Goal: Transaction & Acquisition: Purchase product/service

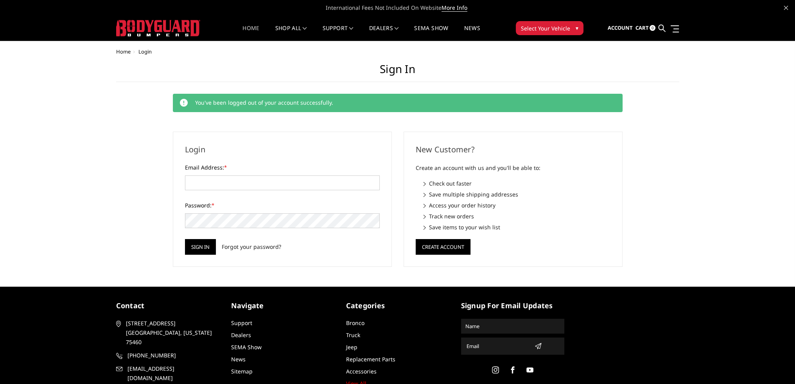
click at [246, 28] on link "Home" at bounding box center [250, 32] width 17 height 15
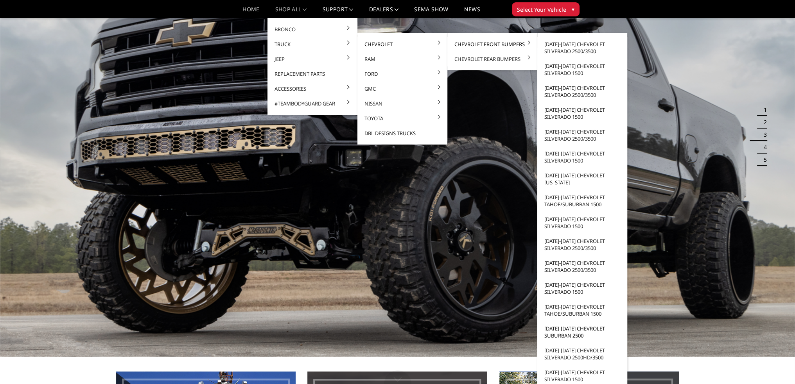
scroll to position [78, 0]
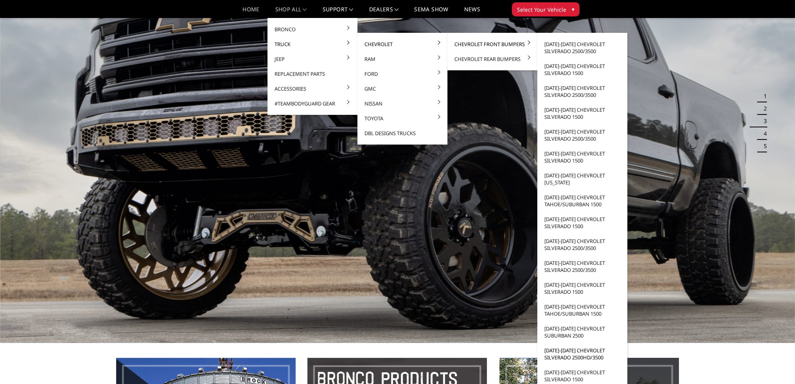
click at [562, 353] on link "[DATE]-[DATE] Chevrolet Silverado 2500HD/3500" at bounding box center [582, 354] width 84 height 22
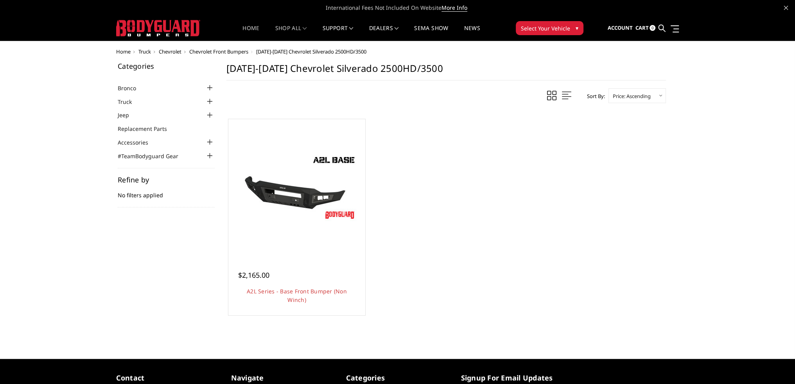
click at [257, 26] on li "Home" at bounding box center [251, 32] width 32 height 15
click at [256, 26] on link "Home" at bounding box center [250, 32] width 17 height 15
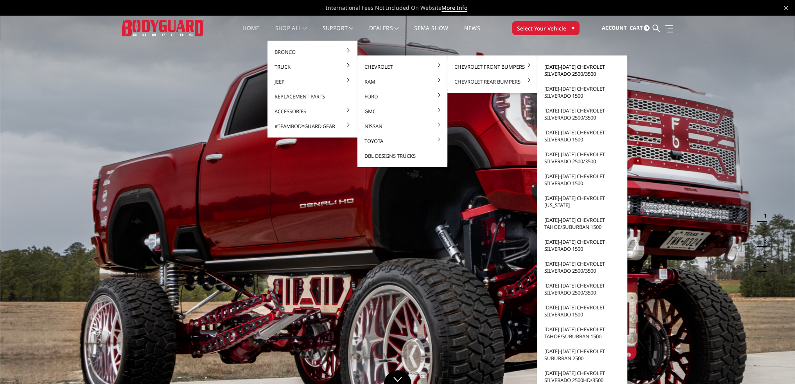
click at [585, 72] on link "[DATE]-[DATE] Chevrolet Silverado 2500/3500" at bounding box center [582, 70] width 84 height 22
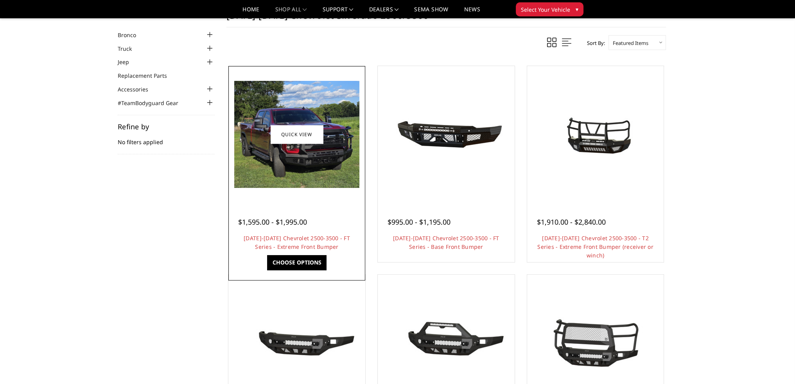
scroll to position [39, 0]
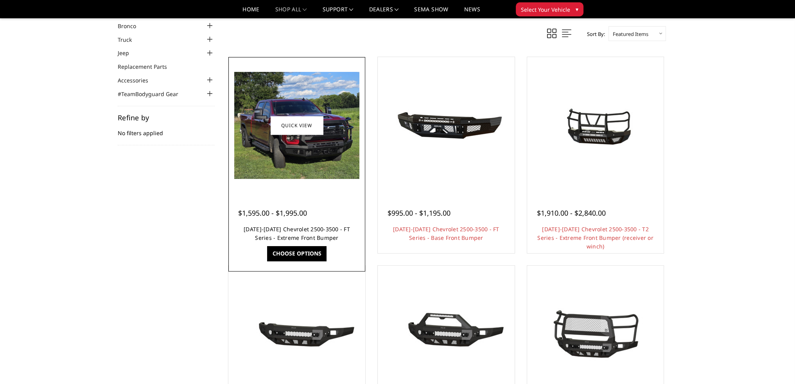
click at [302, 226] on link "[DATE]-[DATE] Chevrolet 2500-3500 - FT Series - Extreme Front Bumper" at bounding box center [297, 234] width 106 height 16
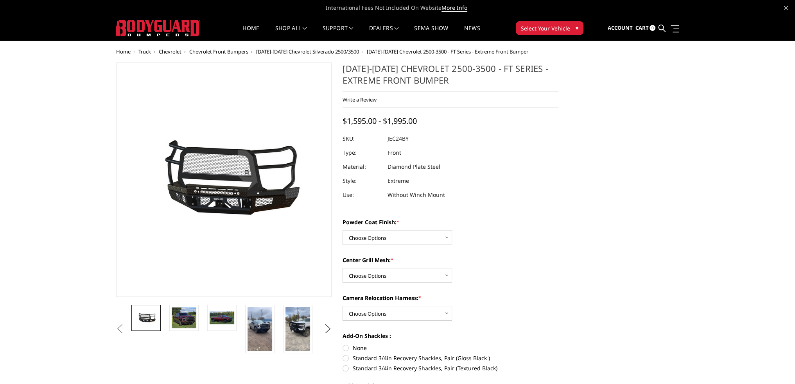
drag, startPoint x: 396, startPoint y: 137, endPoint x: 412, endPoint y: 137, distance: 16.0
click at [412, 137] on dl "SKU: JEC24BY UPC: Type: Front Material: Diamond Plate Steel Style: Extreme Use:…" at bounding box center [451, 167] width 216 height 70
drag, startPoint x: 408, startPoint y: 140, endPoint x: 389, endPoint y: 140, distance: 18.4
click at [389, 140] on dd "JEC24BY" at bounding box center [398, 139] width 21 height 14
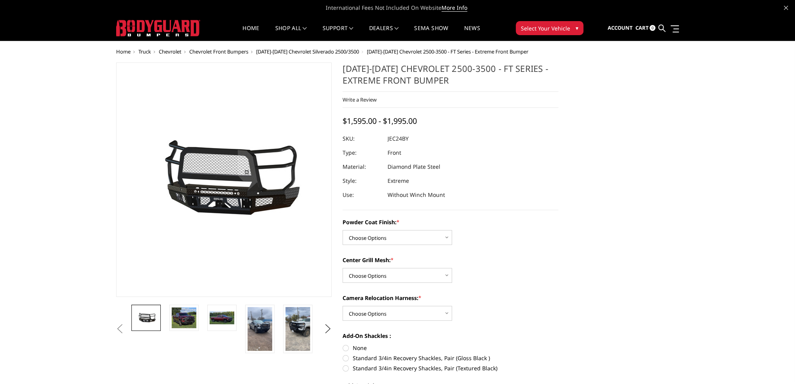
click at [389, 140] on dd "JEC24BY" at bounding box center [398, 139] width 21 height 14
click at [402, 139] on dd "JEC24BY" at bounding box center [398, 139] width 21 height 14
drag, startPoint x: 398, startPoint y: 140, endPoint x: 411, endPoint y: 140, distance: 13.3
click at [411, 140] on dl "SKU: JEC24BY UPC: Type: Front Material: Diamond Plate Steel Style: Extreme Use:…" at bounding box center [451, 167] width 216 height 70
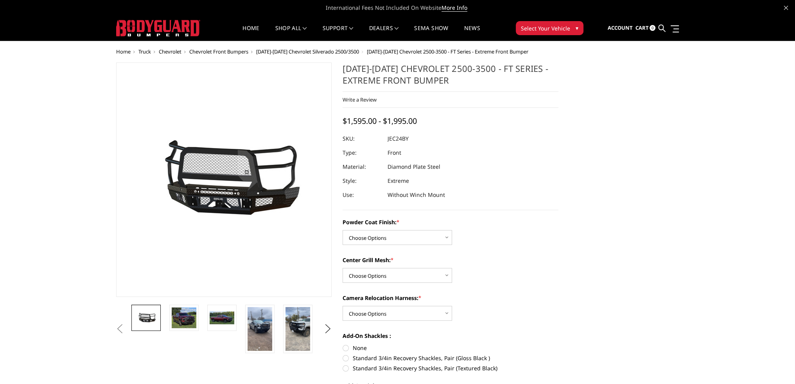
drag, startPoint x: 404, startPoint y: 139, endPoint x: 380, endPoint y: 142, distance: 23.6
click at [380, 142] on dl "SKU: JEC24BY UPC: Type: Front Material: Diamond Plate Steel Style: Extreme Use:…" at bounding box center [451, 167] width 216 height 70
drag, startPoint x: 396, startPoint y: 144, endPoint x: 408, endPoint y: 143, distance: 12.5
click at [406, 144] on dl "SKU: JEC24BY UPC: Type: Front Material: Diamond Plate Steel Style: Extreme Use:…" at bounding box center [451, 167] width 216 height 70
drag, startPoint x: 408, startPoint y: 140, endPoint x: 383, endPoint y: 140, distance: 25.4
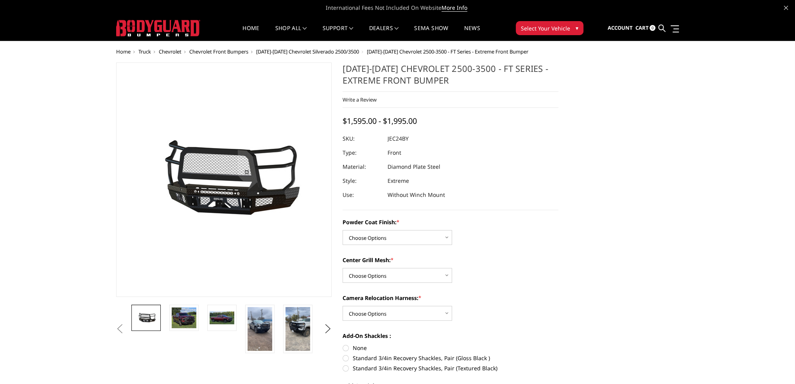
click at [383, 140] on dl "SKU: JEC24BY UPC: Type: Front Material: Diamond Plate Steel Style: Extreme Use:…" at bounding box center [451, 167] width 216 height 70
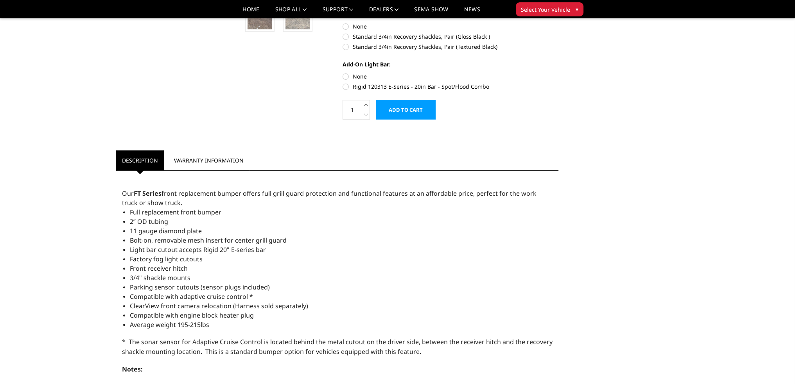
scroll to position [313, 0]
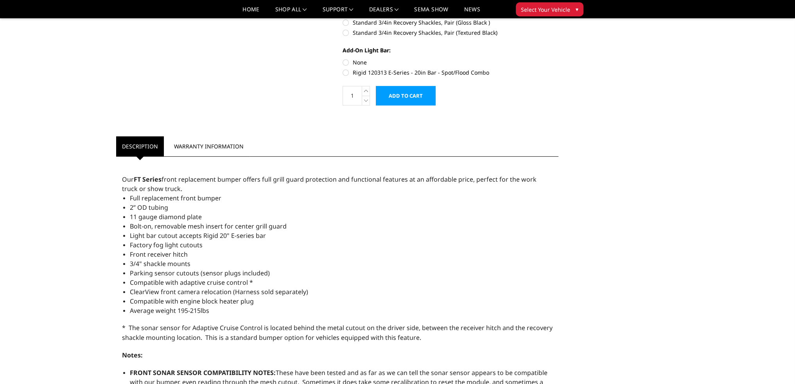
drag, startPoint x: 210, startPoint y: 198, endPoint x: 186, endPoint y: 199, distance: 23.9
click at [186, 199] on span "Full replacement front bumper" at bounding box center [176, 198] width 92 height 9
drag, startPoint x: 186, startPoint y: 199, endPoint x: 224, endPoint y: 199, distance: 37.5
click at [224, 199] on li "Full replacement front bumper" at bounding box center [341, 198] width 423 height 9
drag, startPoint x: 219, startPoint y: 199, endPoint x: 203, endPoint y: 199, distance: 16.0
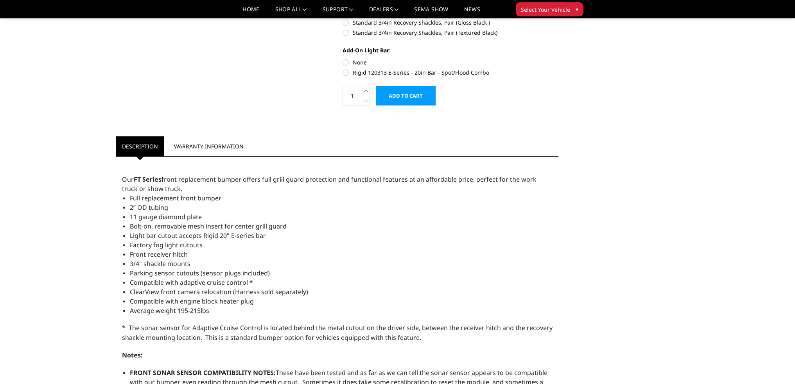
click at [203, 199] on li "Full replacement front bumper" at bounding box center [341, 198] width 423 height 9
drag, startPoint x: 203, startPoint y: 199, endPoint x: 291, endPoint y: 163, distance: 94.6
click at [240, 194] on li "Full replacement front bumper" at bounding box center [341, 198] width 423 height 9
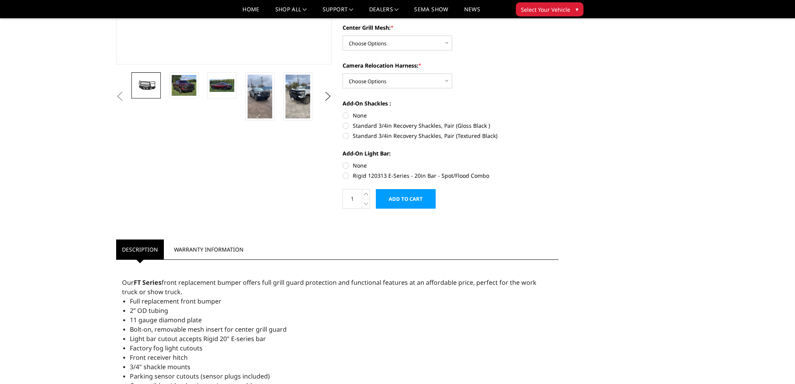
scroll to position [39, 0]
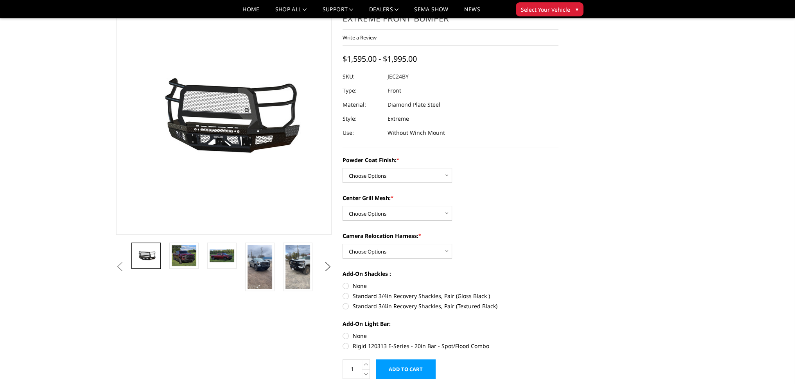
click at [531, 10] on span "Select Your Vehicle" at bounding box center [545, 9] width 49 height 8
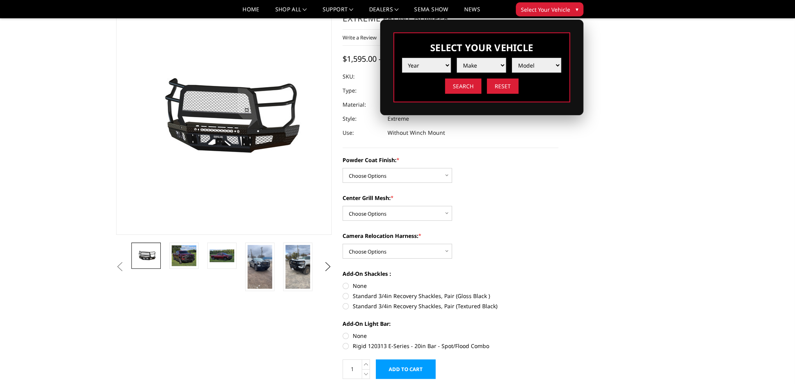
click at [433, 66] on select "Year 2025 2024 2023 2022 2021 2020 2019 2018 2017 2016 2015 2014 2013 2012 2011…" at bounding box center [426, 65] width 49 height 15
click at [435, 66] on select "Year 2025 2024 2023 2022 2021 2020 2019 2018 2017 2016 2015 2014 2013 2012 2011…" at bounding box center [426, 65] width 49 height 15
click at [543, 6] on span "Select Your Vehicle" at bounding box center [545, 9] width 49 height 8
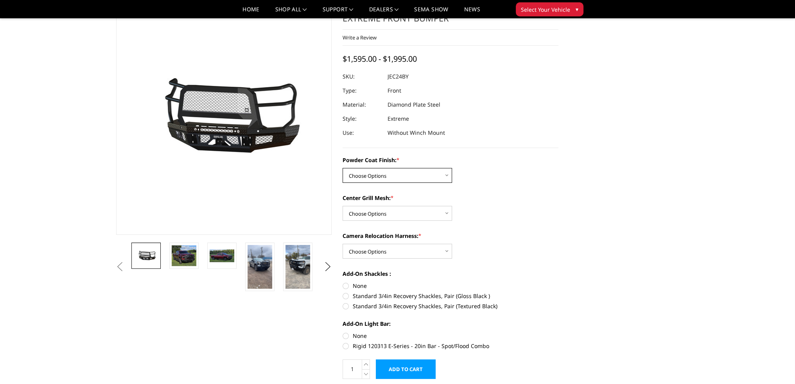
click at [413, 169] on select "Choose Options Bare Metal Gloss Black Powder Coat Textured Black Powder Coat" at bounding box center [398, 175] width 110 height 15
select select "3278"
click at [343, 168] on select "Choose Options Bare Metal Gloss Black Powder Coat Textured Black Powder Coat" at bounding box center [398, 175] width 110 height 15
click at [390, 212] on select "Choose Options WITH Expanded Metal in Center Grill WITHOUT Expanded Metal in Ce…" at bounding box center [398, 213] width 110 height 15
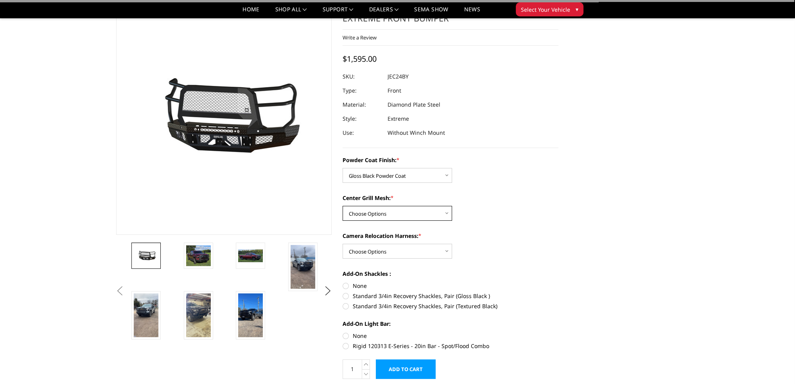
select select "3281"
click at [343, 206] on select "Choose Options WITH Expanded Metal in Center Grill WITHOUT Expanded Metal in Ce…" at bounding box center [398, 213] width 110 height 15
click at [373, 215] on select "Choose Options WITH Expanded Metal in Center Grill WITHOUT Expanded Metal in Ce…" at bounding box center [398, 213] width 110 height 15
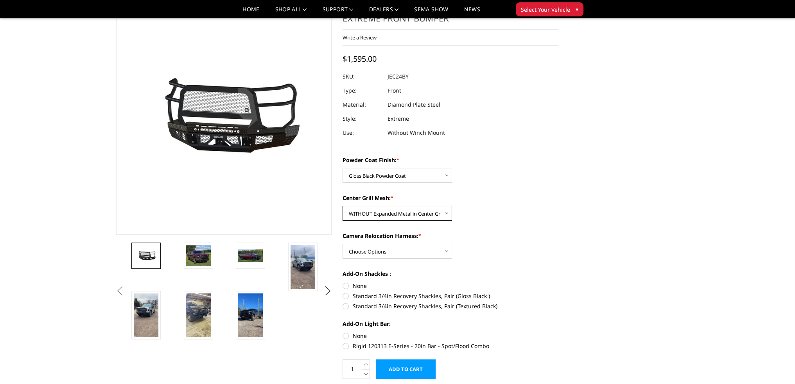
select select
click at [343, 206] on select "Choose Options WITH Expanded Metal in Center Grill WITHOUT Expanded Metal in Ce…" at bounding box center [398, 213] width 110 height 15
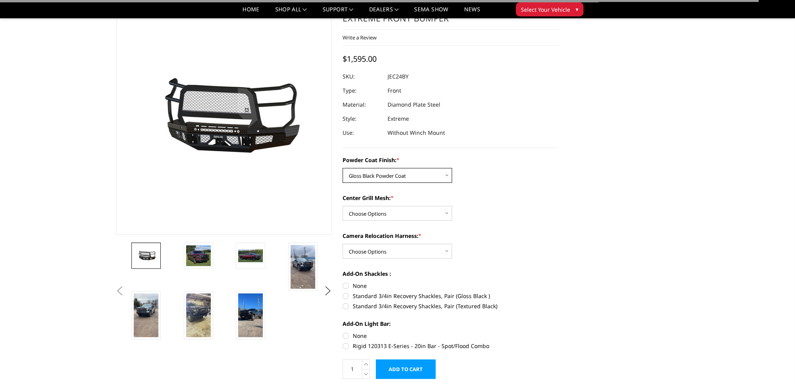
click at [370, 180] on select "Choose Options Bare Metal Gloss Black Powder Coat Textured Black Powder Coat" at bounding box center [398, 175] width 110 height 15
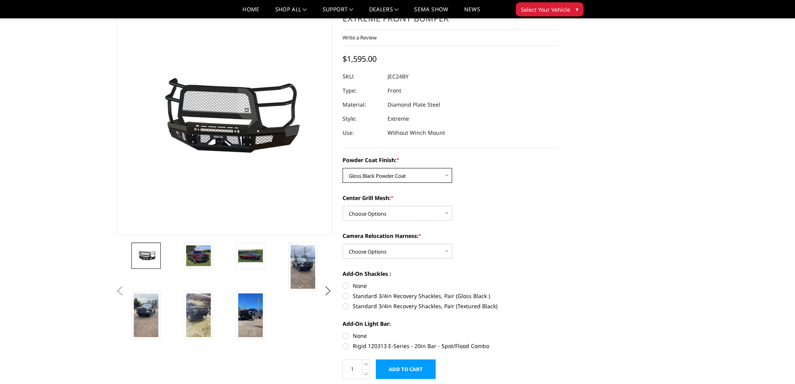
select select
click at [343, 168] on select "Choose Options Bare Metal Gloss Black Powder Coat Textured Black Powder Coat" at bounding box center [398, 175] width 110 height 15
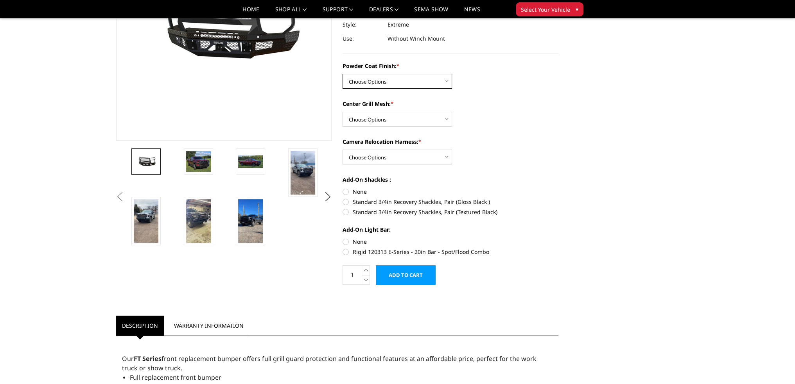
scroll to position [313, 0]
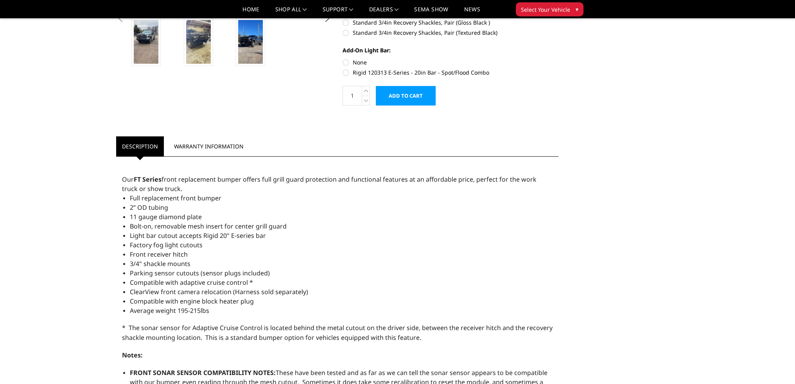
drag, startPoint x: 242, startPoint y: 233, endPoint x: 183, endPoint y: 239, distance: 58.5
click at [183, 239] on span "Light bar cutout accepts Rigid 20" E-series bar" at bounding box center [198, 236] width 136 height 9
drag, startPoint x: 179, startPoint y: 236, endPoint x: 266, endPoint y: 232, distance: 87.3
click at [266, 232] on span "Light bar cutout accepts Rigid 20" E-series bar" at bounding box center [198, 236] width 136 height 9
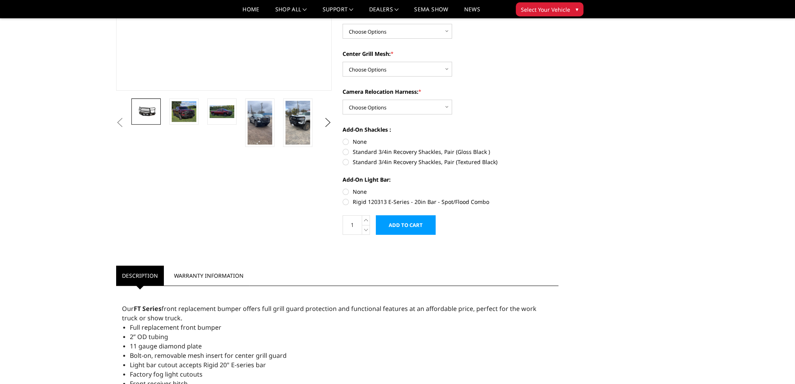
scroll to position [78, 0]
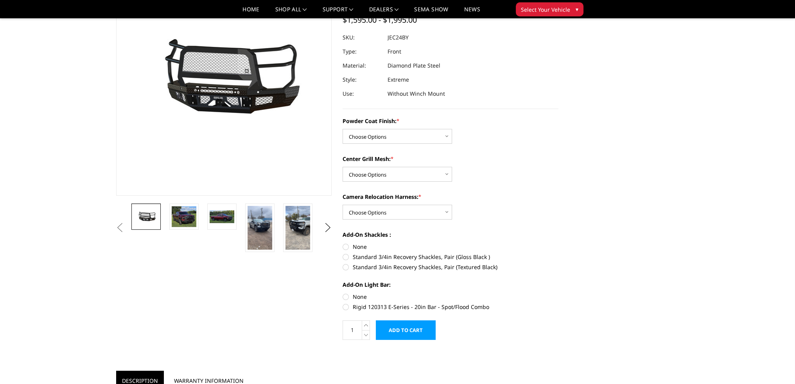
drag, startPoint x: 393, startPoint y: 75, endPoint x: 413, endPoint y: 77, distance: 20.4
click at [413, 76] on dl "SKU: JEC24BY UPC: Type: Front Material: Diamond Plate Steel Style: Extreme Use:…" at bounding box center [451, 66] width 216 height 70
drag, startPoint x: 408, startPoint y: 81, endPoint x: 387, endPoint y: 82, distance: 20.7
click at [387, 82] on dl "SKU: JEC24BY UPC: Type: Front Material: Diamond Plate Steel Style: Extreme Use:…" at bounding box center [451, 66] width 216 height 70
drag, startPoint x: 388, startPoint y: 81, endPoint x: 402, endPoint y: 81, distance: 14.1
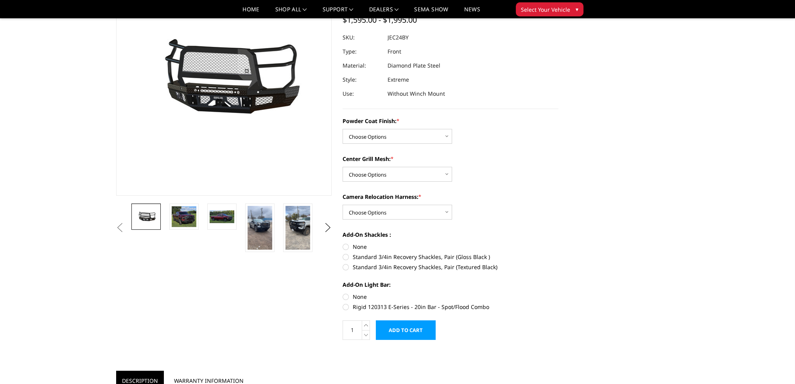
click at [402, 81] on dd "Extreme" at bounding box center [399, 80] width 22 height 14
drag, startPoint x: 409, startPoint y: 67, endPoint x: 350, endPoint y: 58, distance: 59.4
click at [381, 66] on dl "SKU: JEC24BY UPC: Type: Front Material: Diamond Plate Steel Style: Extreme Use:…" at bounding box center [451, 66] width 216 height 70
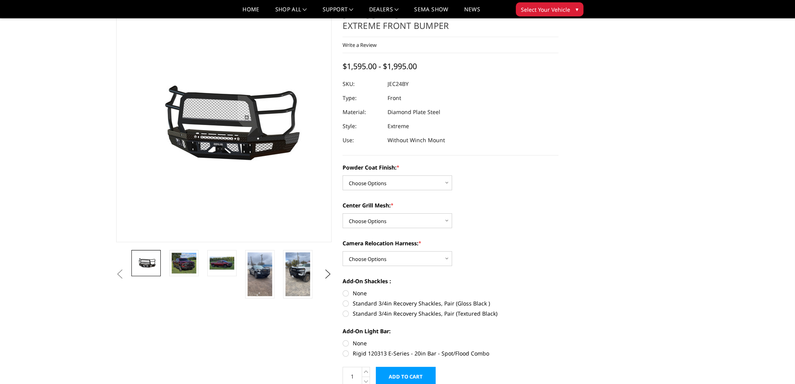
scroll to position [78, 0]
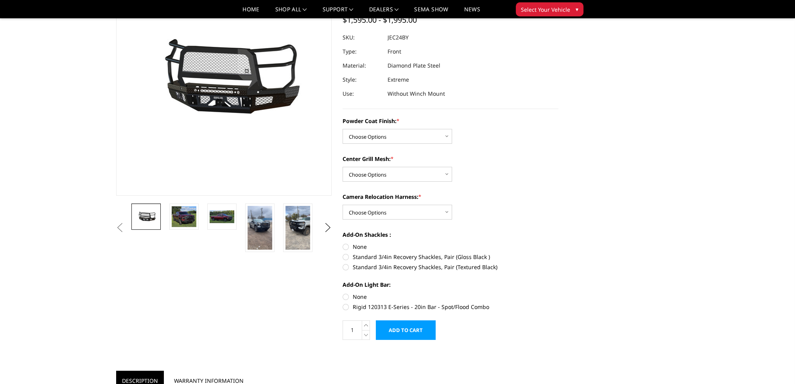
click at [400, 84] on dl "SKU: JEC24BY UPC: Type: Front Material: Diamond Plate Steel Style: Extreme Use:…" at bounding box center [451, 66] width 216 height 70
click at [400, 84] on dd "Extreme" at bounding box center [399, 80] width 22 height 14
click at [395, 37] on dd "JEC24BY" at bounding box center [398, 38] width 21 height 14
drag, startPoint x: 395, startPoint y: 37, endPoint x: 388, endPoint y: 37, distance: 6.6
click at [395, 37] on dd "JEC24BY" at bounding box center [398, 38] width 21 height 14
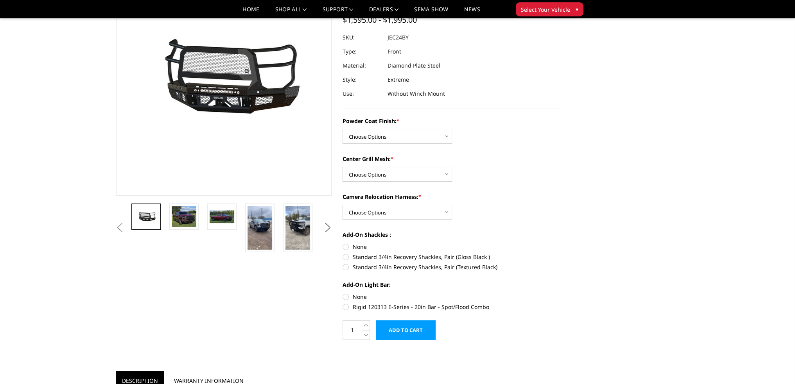
click at [343, 34] on dt "SKU:" at bounding box center [362, 38] width 39 height 14
click at [341, 36] on section "2024-2025 Chevrolet 2500-3500 - FT Series - Extreme Front Bumper Write a Review…" at bounding box center [450, 154] width 227 height 387
drag, startPoint x: 343, startPoint y: 36, endPoint x: 427, endPoint y: 47, distance: 85.2
click at [427, 47] on dl "SKU: JEC24BY UPC: Type: Front Material: Diamond Plate Steel Style: Extreme Use:…" at bounding box center [451, 66] width 216 height 70
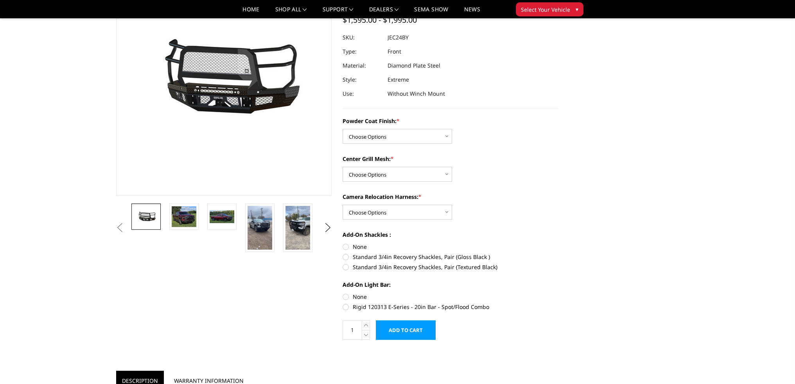
drag, startPoint x: 393, startPoint y: 38, endPoint x: 377, endPoint y: 40, distance: 15.8
click at [375, 40] on dl "SKU: JEC24BY UPC: Type: Front Material: Diamond Plate Steel Style: Extreme Use:…" at bounding box center [451, 66] width 216 height 70
click at [542, 11] on span "Select Your Vehicle" at bounding box center [545, 9] width 49 height 8
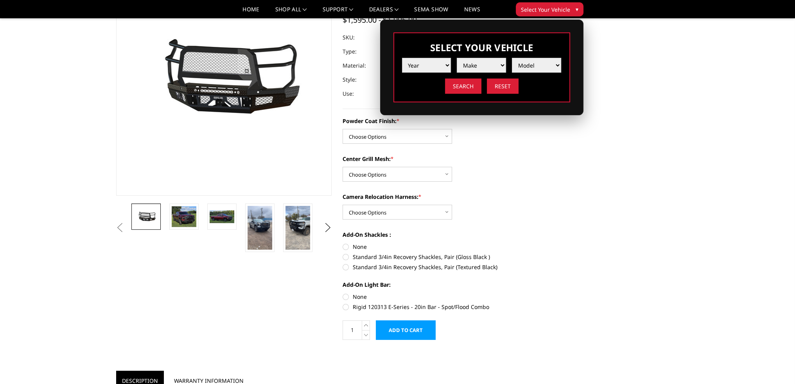
click at [443, 65] on select "Year 2025 2024 2023 2022 2021 2020 2019 2018 2017 2016 2015 2014 2013 2012 2011…" at bounding box center [426, 65] width 49 height 15
select select "yr_2025"
click at [402, 58] on select "Year 2025 2024 2023 2022 2021 2020 2019 2018 2017 2016 2015 2014 2013 2012 2011…" at bounding box center [426, 65] width 49 height 15
click at [468, 65] on select "Make Chevrolet Ford GMC Ram Toyota" at bounding box center [481, 65] width 49 height 15
select select "mk_chevrolet"
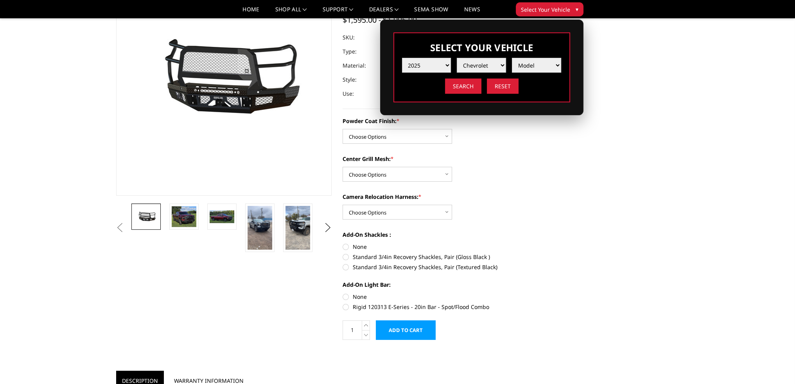
click at [457, 58] on select "Make Chevrolet Ford GMC Ram Toyota" at bounding box center [481, 65] width 49 height 15
drag, startPoint x: 522, startPoint y: 65, endPoint x: 524, endPoint y: 70, distance: 5.2
click at [522, 65] on select "Model Silverado 1500 Silverado 2500 / 3500 Silverado 4500 / 5500 / 6500" at bounding box center [536, 65] width 49 height 15
select select "md_silverado-2500-3500"
click at [512, 58] on select "Model Silverado 1500 Silverado 2500 / 3500 Silverado 4500 / 5500 / 6500" at bounding box center [536, 65] width 49 height 15
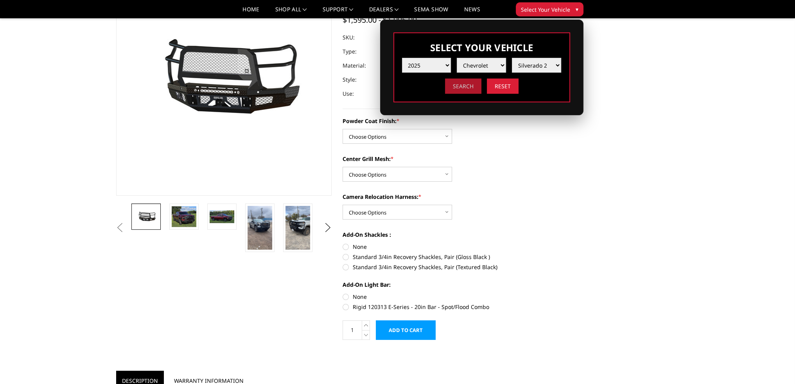
click at [463, 87] on input "Search" at bounding box center [463, 86] width 36 height 15
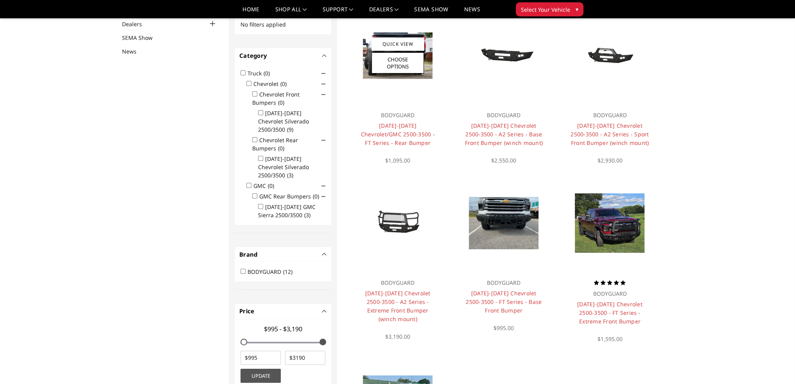
scroll to position [101, 0]
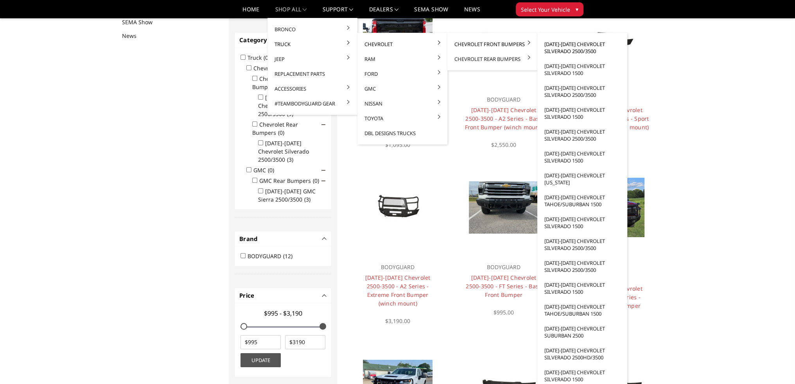
click at [562, 46] on link "[DATE]-[DATE] Chevrolet Silverado 2500/3500" at bounding box center [582, 48] width 84 height 22
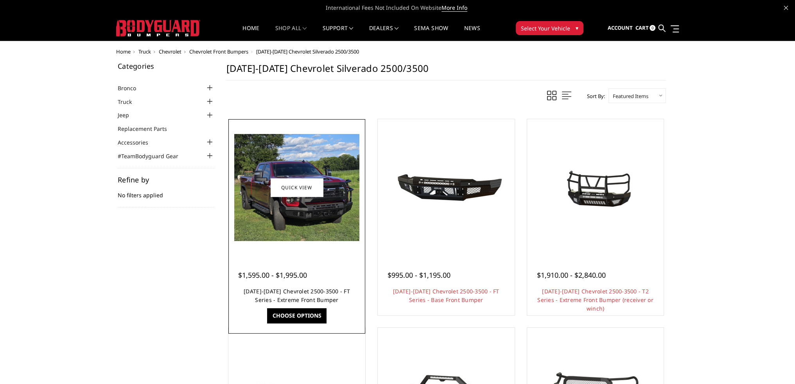
click at [300, 293] on link "[DATE]-[DATE] Chevrolet 2500-3500 - FT Series - Extreme Front Bumper" at bounding box center [297, 296] width 106 height 16
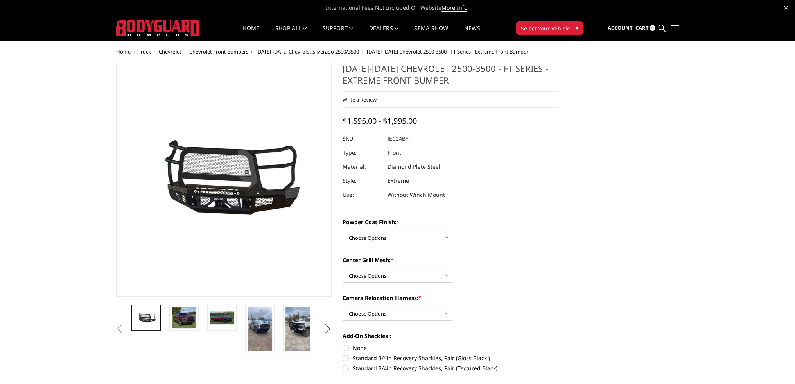
click at [393, 144] on dd "JEC24BY" at bounding box center [398, 139] width 21 height 14
drag, startPoint x: 402, startPoint y: 138, endPoint x: 389, endPoint y: 139, distance: 13.7
click at [390, 139] on dd "JEC24BY" at bounding box center [398, 139] width 21 height 14
drag, startPoint x: 389, startPoint y: 139, endPoint x: 401, endPoint y: 138, distance: 12.1
click at [401, 138] on dd "JEC24BY" at bounding box center [398, 139] width 21 height 14
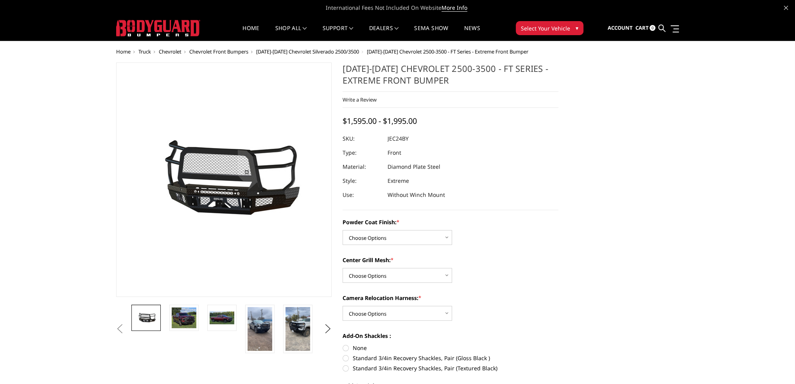
click at [401, 138] on dd "JEC24BY" at bounding box center [398, 139] width 21 height 14
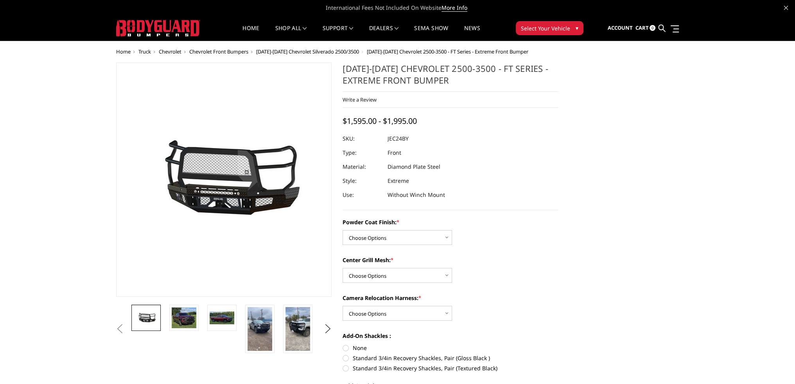
click at [401, 138] on dd "JEC24BY" at bounding box center [398, 139] width 21 height 14
click at [391, 138] on dd "JEC24BY" at bounding box center [398, 139] width 21 height 14
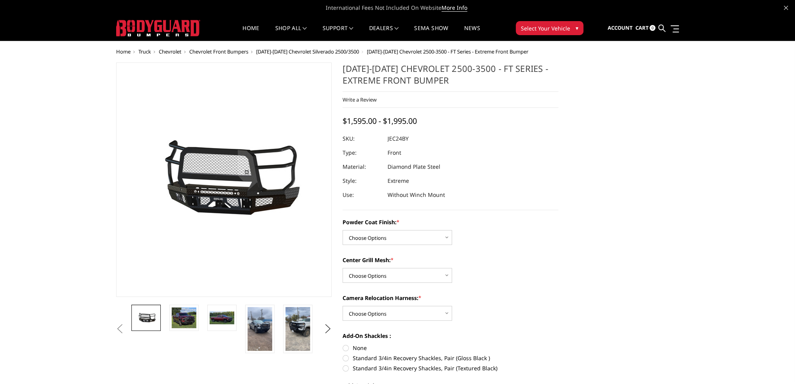
drag, startPoint x: 391, startPoint y: 138, endPoint x: 412, endPoint y: 140, distance: 20.4
click at [412, 140] on dl "SKU: JEC24BY UPC: Type: Front Material: Diamond Plate Steel Style: Extreme Use:…" at bounding box center [451, 167] width 216 height 70
drag, startPoint x: 409, startPoint y: 140, endPoint x: 388, endPoint y: 138, distance: 20.8
click at [389, 138] on dl "SKU: JEC24BY UPC: Type: Front Material: Diamond Plate Steel Style: Extreme Use:…" at bounding box center [451, 167] width 216 height 70
drag, startPoint x: 388, startPoint y: 138, endPoint x: 400, endPoint y: 136, distance: 12.3
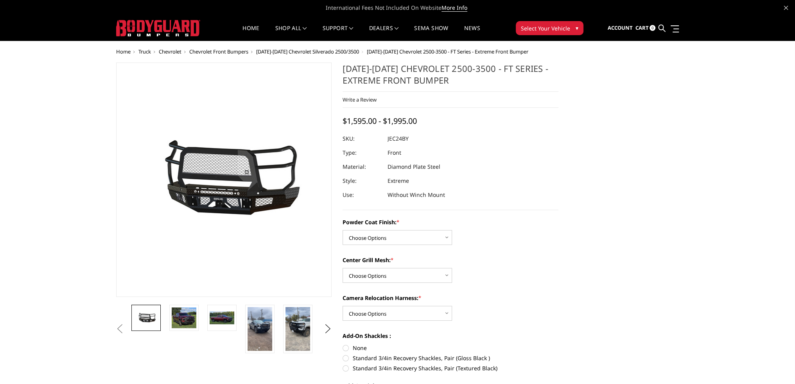
click at [399, 137] on dd "JEC24BY" at bounding box center [398, 139] width 21 height 14
drag, startPoint x: 442, startPoint y: 83, endPoint x: 408, endPoint y: 80, distance: 34.2
click at [408, 80] on h1 "[DATE]-[DATE] Chevrolet 2500-3500 - FT Series - Extreme Front Bumper" at bounding box center [451, 77] width 216 height 29
drag, startPoint x: 422, startPoint y: 80, endPoint x: 444, endPoint y: 86, distance: 22.7
click at [444, 81] on h1 "[DATE]-[DATE] Chevrolet 2500-3500 - FT Series - Extreme Front Bumper" at bounding box center [451, 77] width 216 height 29
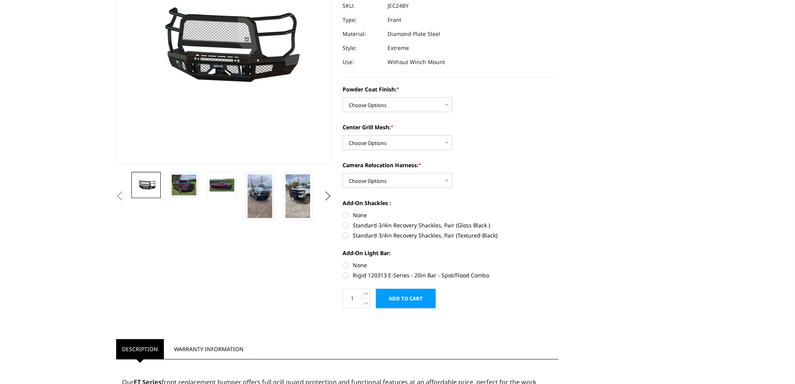
scroll to position [235, 0]
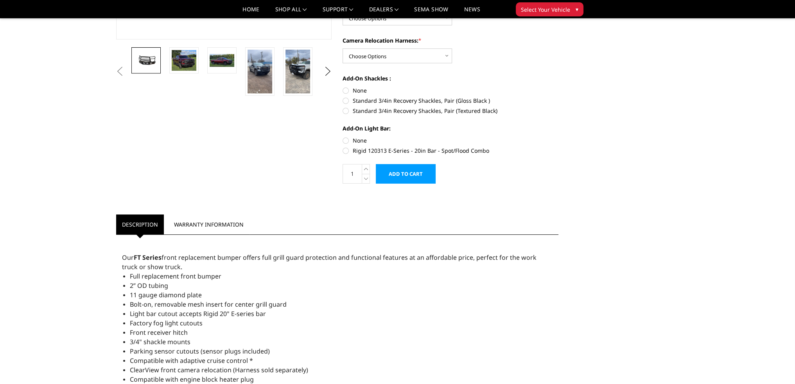
drag, startPoint x: 300, startPoint y: 253, endPoint x: 282, endPoint y: 251, distance: 18.2
drag, startPoint x: 452, startPoint y: 151, endPoint x: 400, endPoint y: 151, distance: 52.4
click at [402, 151] on label "Rigid 120313 E-Series - 20in Bar - Spot/Flood Combo" at bounding box center [451, 151] width 216 height 8
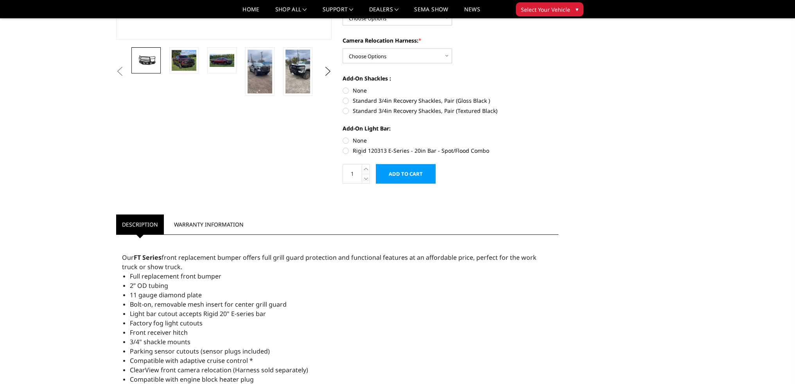
click at [558, 137] on input "Rigid 120313 E-Series - 20in Bar - Spot/Flood Combo" at bounding box center [558, 136] width 0 height 0
radio input "true"
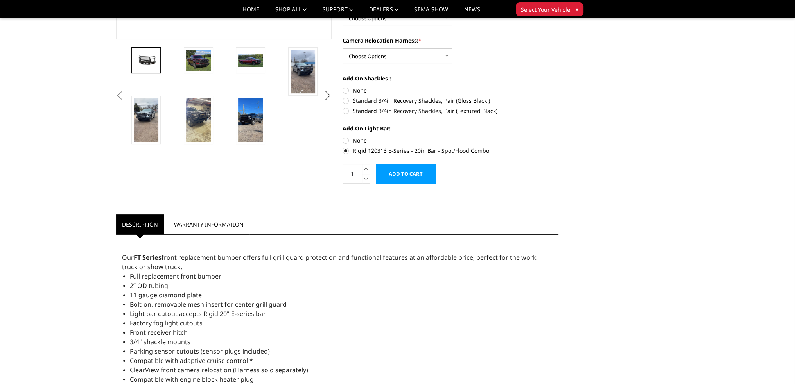
click at [347, 140] on label "None" at bounding box center [451, 140] width 216 height 8
click at [343, 137] on input "None" at bounding box center [343, 136] width 0 height 0
radio input "true"
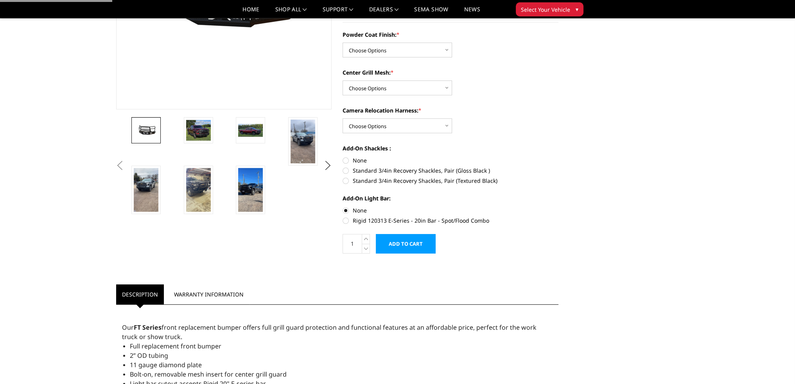
scroll to position [39, 0]
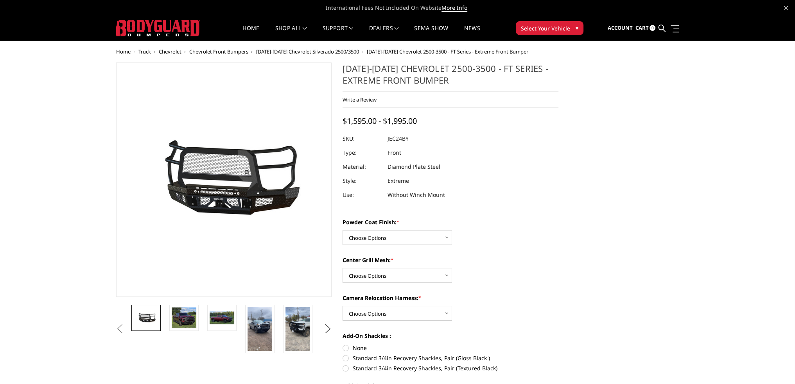
click at [404, 140] on dd "JEC24BY" at bounding box center [398, 139] width 21 height 14
drag, startPoint x: 407, startPoint y: 140, endPoint x: 391, endPoint y: 139, distance: 15.6
click at [391, 139] on dd "JEC24BY" at bounding box center [398, 139] width 21 height 14
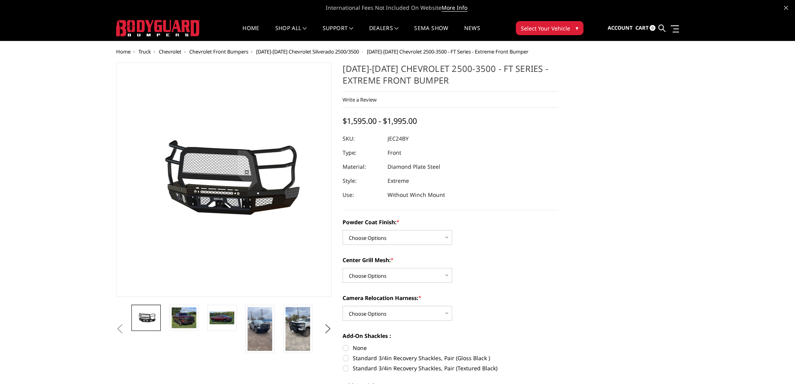
click at [419, 138] on dl "SKU: JEC24BY UPC: Type: Front Material: Diamond Plate Steel Style: Extreme Use:…" at bounding box center [451, 167] width 216 height 70
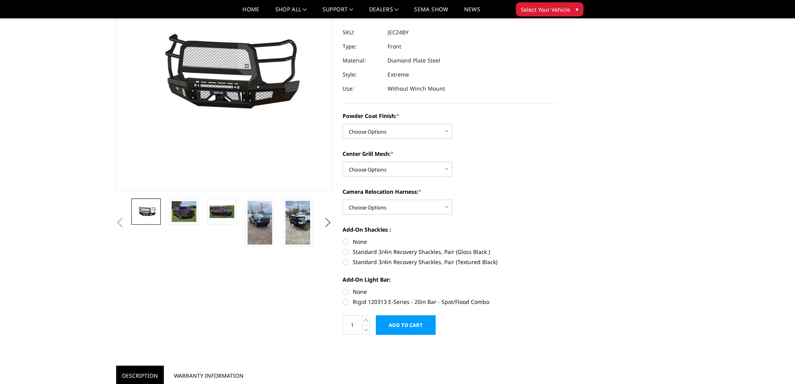
scroll to position [274, 0]
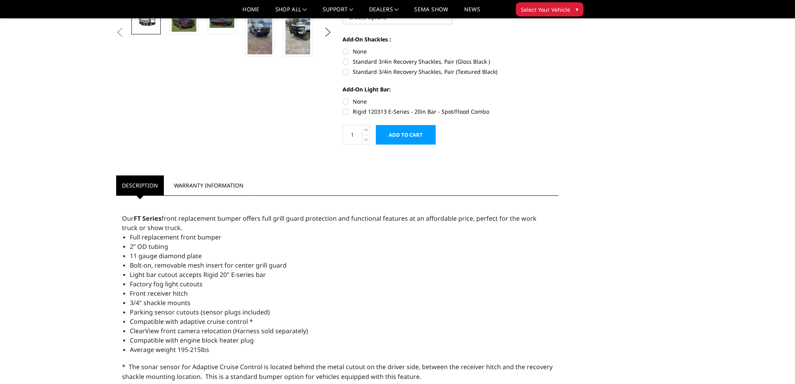
drag, startPoint x: 230, startPoint y: 218, endPoint x: 275, endPoint y: 217, distance: 45.4
click at [275, 217] on span "Our FT Series front replacement bumper offers full grill guard protection and f…" at bounding box center [329, 223] width 415 height 18
drag, startPoint x: 276, startPoint y: 216, endPoint x: 232, endPoint y: 219, distance: 45.1
click at [232, 219] on span "Our FT Series front replacement bumper offers full grill guard protection and f…" at bounding box center [329, 223] width 415 height 18
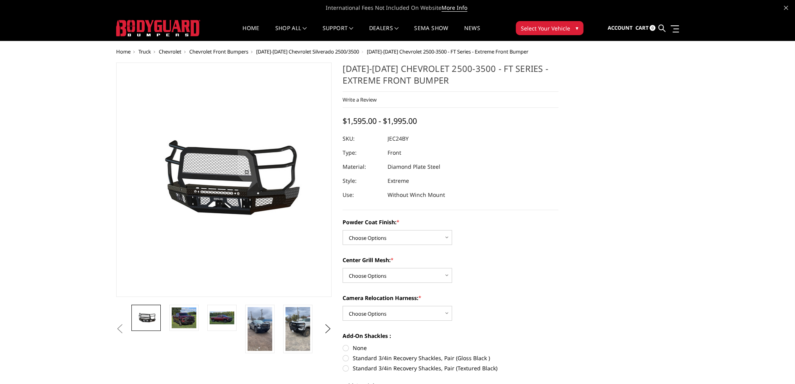
drag, startPoint x: 400, startPoint y: 139, endPoint x: 381, endPoint y: 139, distance: 19.9
click at [380, 139] on dl "SKU: JEC24BY UPC: Type: Front Material: Diamond Plate Steel Style: Extreme Use:…" at bounding box center [451, 167] width 216 height 70
drag, startPoint x: 390, startPoint y: 139, endPoint x: 407, endPoint y: 140, distance: 16.4
click at [407, 140] on dl "SKU: JEC24BY UPC: Type: Front Material: Diamond Plate Steel Style: Extreme Use:…" at bounding box center [451, 167] width 216 height 70
drag, startPoint x: 408, startPoint y: 140, endPoint x: 390, endPoint y: 140, distance: 18.8
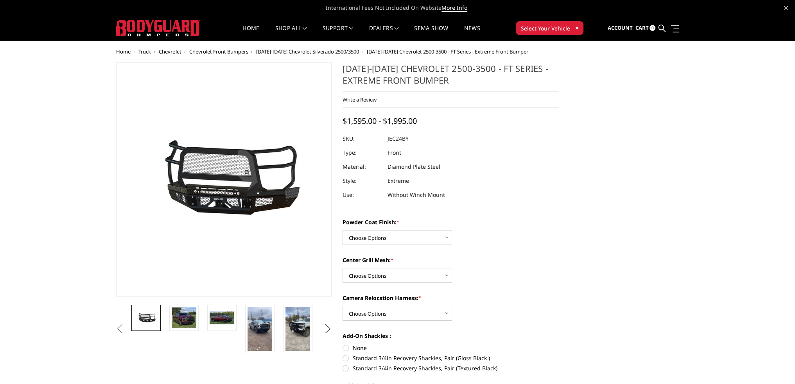
click at [390, 140] on dd "JEC24BY" at bounding box center [398, 139] width 21 height 14
drag, startPoint x: 391, startPoint y: 140, endPoint x: 406, endPoint y: 140, distance: 15.3
click at [406, 140] on dd "JEC24BY" at bounding box center [398, 139] width 21 height 14
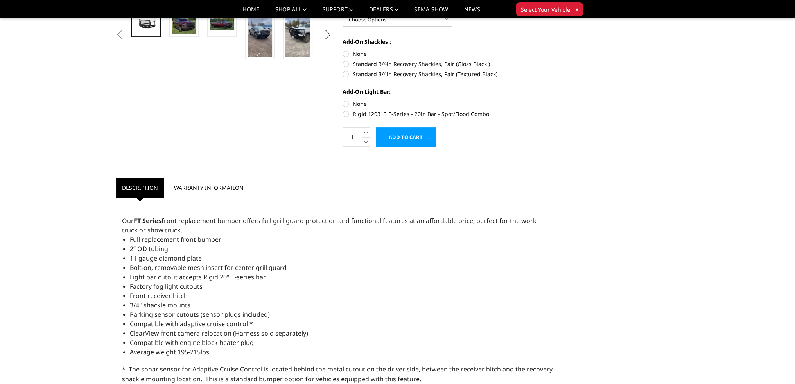
scroll to position [39, 0]
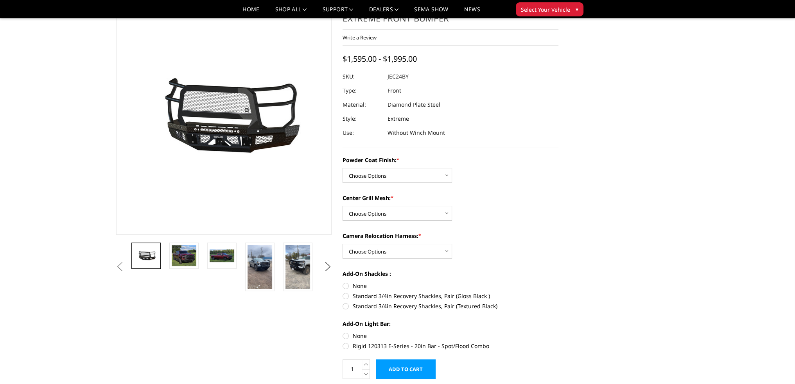
click at [400, 75] on dd "JEC24BY" at bounding box center [398, 77] width 21 height 14
drag, startPoint x: 408, startPoint y: 77, endPoint x: 387, endPoint y: 77, distance: 21.1
click at [387, 77] on div at bounding box center [451, 77] width 216 height 14
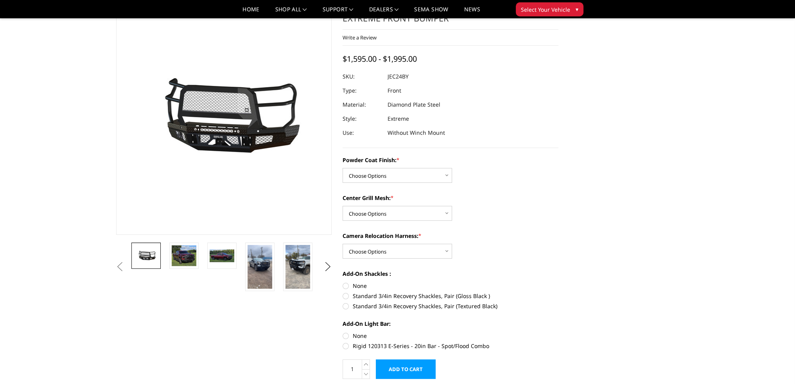
drag, startPoint x: 387, startPoint y: 77, endPoint x: 391, endPoint y: 75, distance: 4.0
click at [397, 76] on dl "SKU: JEC24BY UPC: Type: Front Material: Diamond Plate Steel Style: Extreme Use:…" at bounding box center [451, 105] width 216 height 70
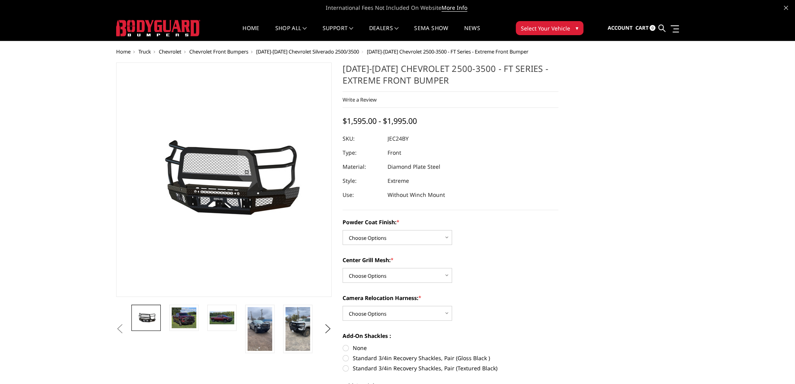
drag, startPoint x: 408, startPoint y: 138, endPoint x: 390, endPoint y: 138, distance: 17.2
click at [390, 138] on dd "JEC24BY" at bounding box center [398, 139] width 21 height 14
drag, startPoint x: 390, startPoint y: 138, endPoint x: 403, endPoint y: 140, distance: 13.7
click at [404, 140] on dd "JEC24BY" at bounding box center [398, 139] width 21 height 14
click at [400, 139] on dd "JEC24BY" at bounding box center [398, 139] width 21 height 14
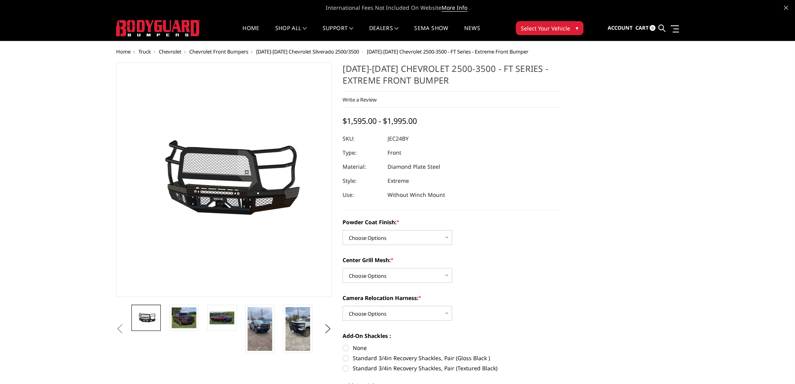
click at [399, 139] on dd "JEC24BY" at bounding box center [398, 139] width 21 height 14
click at [398, 139] on dd "JEC24BY" at bounding box center [398, 139] width 21 height 14
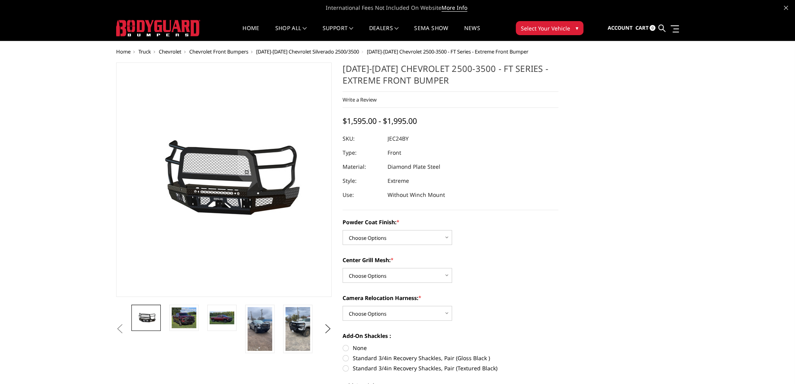
drag, startPoint x: 398, startPoint y: 139, endPoint x: 348, endPoint y: 106, distance: 60.2
click at [398, 139] on dd "JEC24BY" at bounding box center [398, 139] width 21 height 14
click at [285, 32] on link "shop all" at bounding box center [291, 32] width 32 height 15
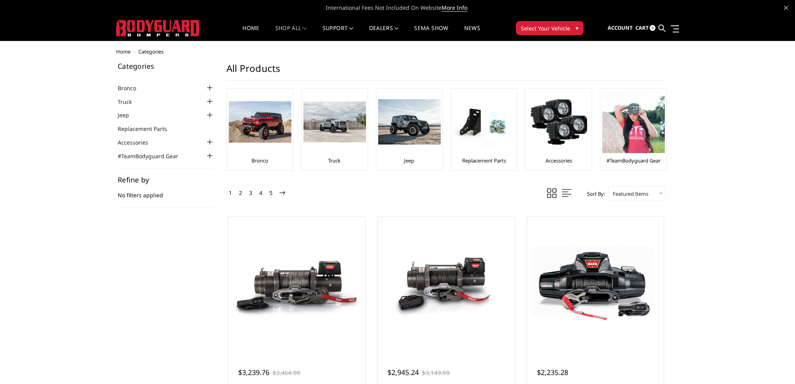
drag, startPoint x: 166, startPoint y: 196, endPoint x: 129, endPoint y: 197, distance: 36.8
click at [130, 197] on div "Refine by No filters applied" at bounding box center [166, 191] width 97 height 31
drag, startPoint x: 129, startPoint y: 197, endPoint x: 152, endPoint y: 196, distance: 22.7
click at [152, 196] on div "Refine by No filters applied" at bounding box center [166, 191] width 97 height 31
drag, startPoint x: 152, startPoint y: 196, endPoint x: 134, endPoint y: 197, distance: 18.0
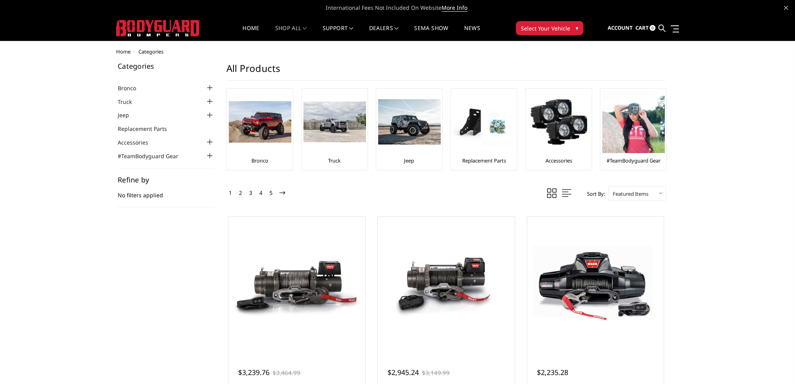
click at [136, 197] on div "Refine by No filters applied" at bounding box center [166, 191] width 97 height 31
drag, startPoint x: 134, startPoint y: 197, endPoint x: 175, endPoint y: 194, distance: 41.6
click at [174, 195] on div "Refine by No filters applied" at bounding box center [166, 191] width 97 height 31
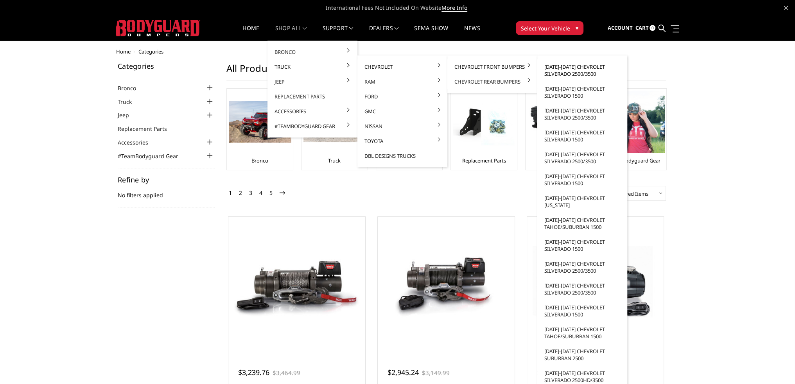
click at [572, 72] on link "[DATE]-[DATE] Chevrolet Silverado 2500/3500" at bounding box center [582, 70] width 84 height 22
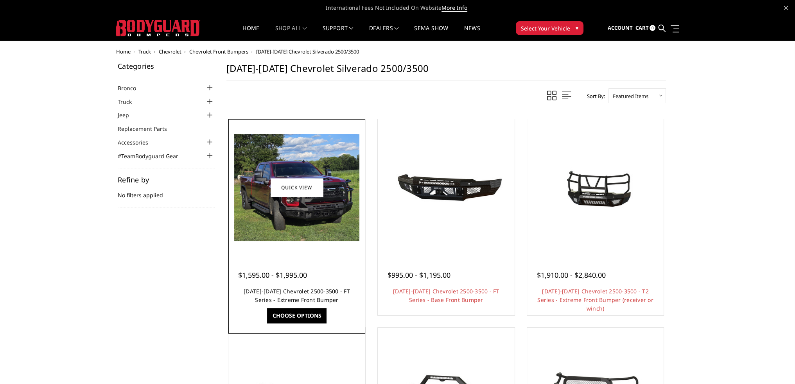
click at [316, 295] on link "[DATE]-[DATE] Chevrolet 2500-3500 - FT Series - Extreme Front Bumper" at bounding box center [297, 296] width 106 height 16
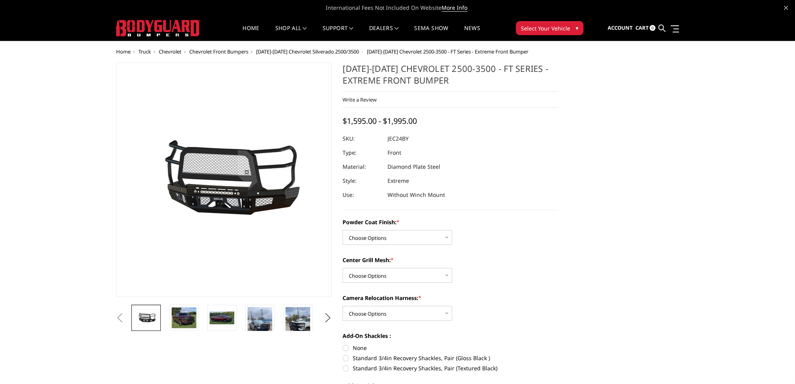
click at [393, 138] on dd "JEC24BY" at bounding box center [398, 139] width 21 height 14
drag, startPoint x: 402, startPoint y: 136, endPoint x: 390, endPoint y: 138, distance: 12.7
click at [390, 138] on dd "JEC24BY" at bounding box center [398, 139] width 21 height 14
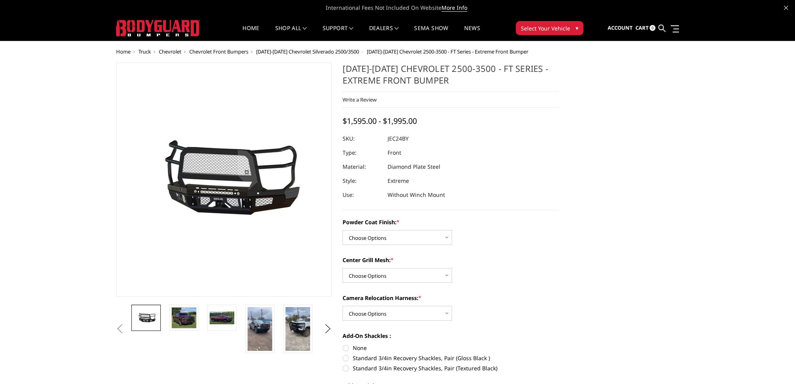
click at [410, 139] on dl "SKU: JEC24BY UPC: Type: Front Material: Diamond Plate Steel Style: Extreme Use:…" at bounding box center [451, 167] width 216 height 70
click at [410, 139] on div at bounding box center [451, 139] width 216 height 14
click at [409, 139] on div at bounding box center [451, 139] width 216 height 14
drag, startPoint x: 408, startPoint y: 139, endPoint x: 390, endPoint y: 141, distance: 18.1
click at [390, 141] on dd "JEC24BY" at bounding box center [398, 139] width 21 height 14
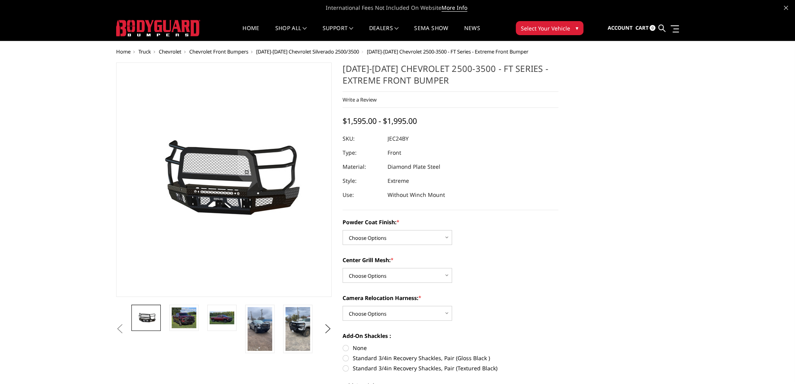
click at [388, 141] on dd "JEC24BY" at bounding box center [398, 139] width 21 height 14
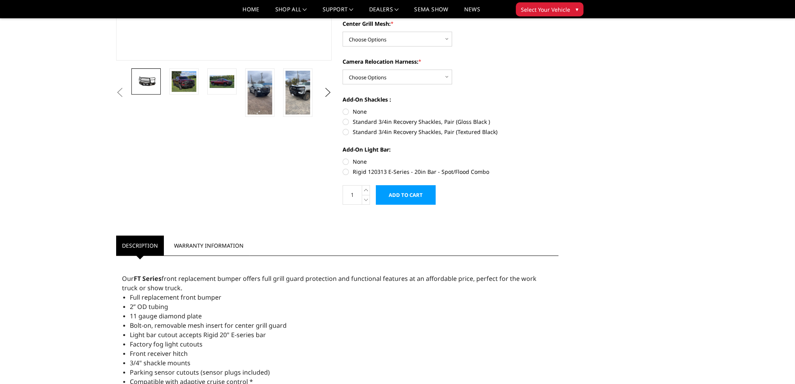
scroll to position [156, 0]
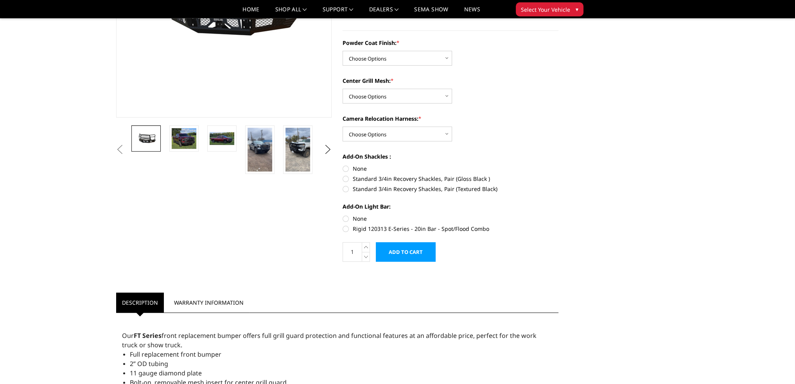
click at [348, 178] on label "Standard 3/4in Recovery Shackles, Pair (Gloss Black )" at bounding box center [451, 179] width 216 height 8
click at [558, 165] on input "Standard 3/4in Recovery Shackles, Pair (Gloss Black )" at bounding box center [558, 165] width 0 height 0
radio input "true"
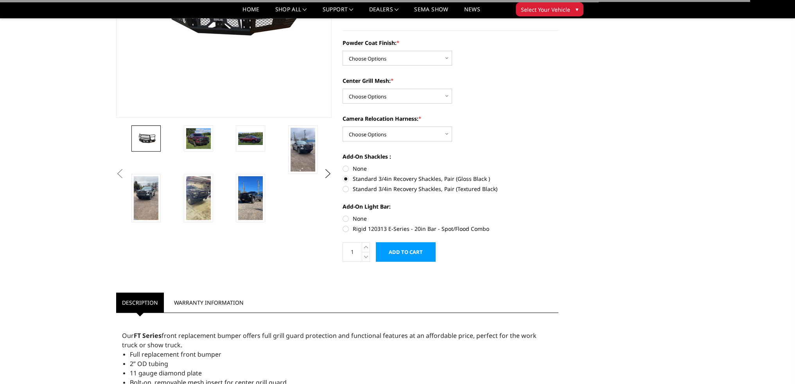
click at [347, 169] on label "None" at bounding box center [451, 169] width 216 height 8
click at [343, 165] on input "None" at bounding box center [343, 165] width 0 height 0
radio input "true"
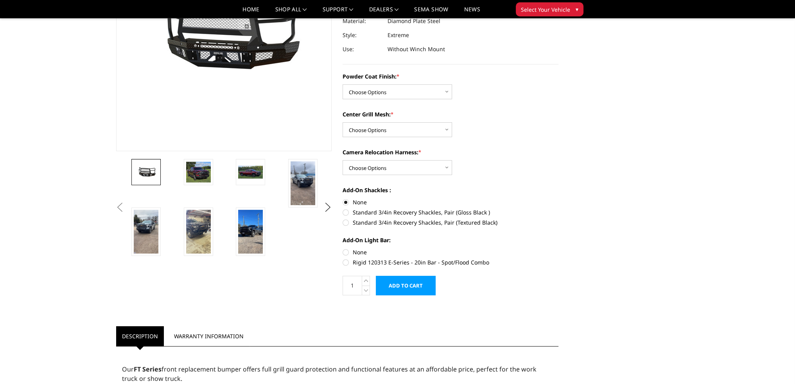
scroll to position [78, 0]
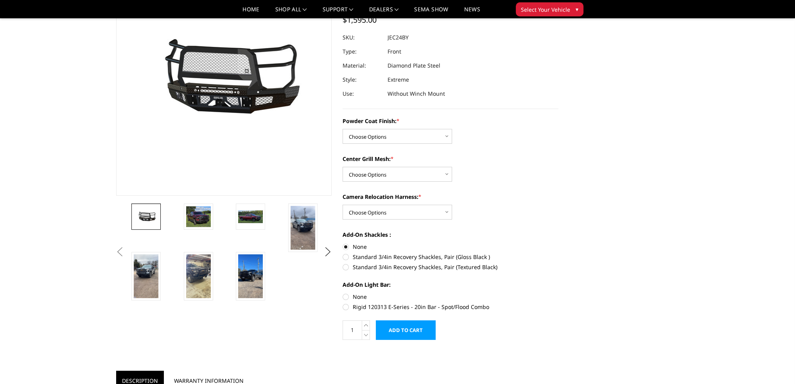
click at [393, 79] on dd "Extreme" at bounding box center [399, 80] width 22 height 14
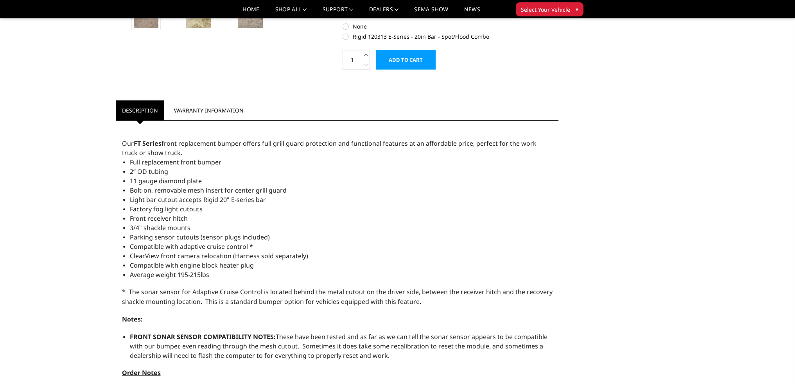
scroll to position [352, 0]
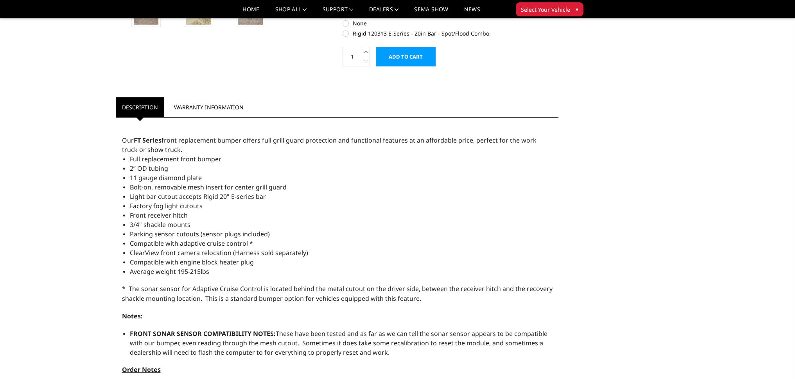
click at [225, 194] on span "Light bar cutout accepts Rigid 20" E-series bar" at bounding box center [198, 196] width 136 height 9
click at [232, 196] on span "Light bar cutout accepts Rigid 20" E-series bar" at bounding box center [198, 196] width 136 height 9
click at [233, 196] on span "Light bar cutout accepts Rigid 20" E-series bar" at bounding box center [198, 196] width 136 height 9
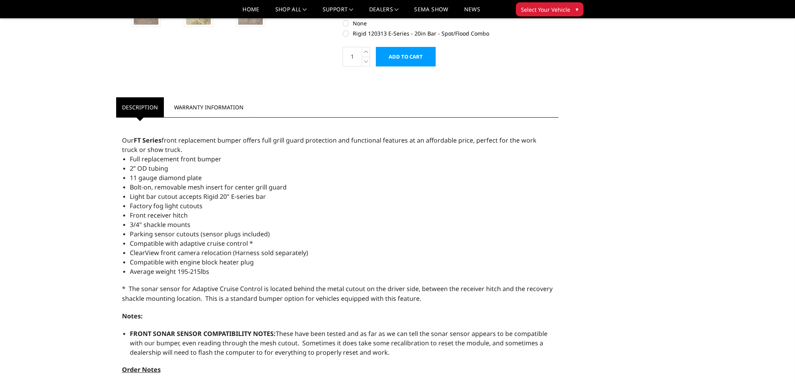
click at [238, 197] on span "Light bar cutout accepts Rigid 20" E-series bar" at bounding box center [198, 196] width 136 height 9
drag, startPoint x: 264, startPoint y: 197, endPoint x: 191, endPoint y: 199, distance: 72.8
click at [191, 199] on span "Light bar cutout accepts Rigid 20" E-series bar" at bounding box center [198, 196] width 136 height 9
drag, startPoint x: 189, startPoint y: 199, endPoint x: 254, endPoint y: 197, distance: 65.3
click at [254, 197] on span "Light bar cutout accepts Rigid 20" E-series bar" at bounding box center [198, 196] width 136 height 9
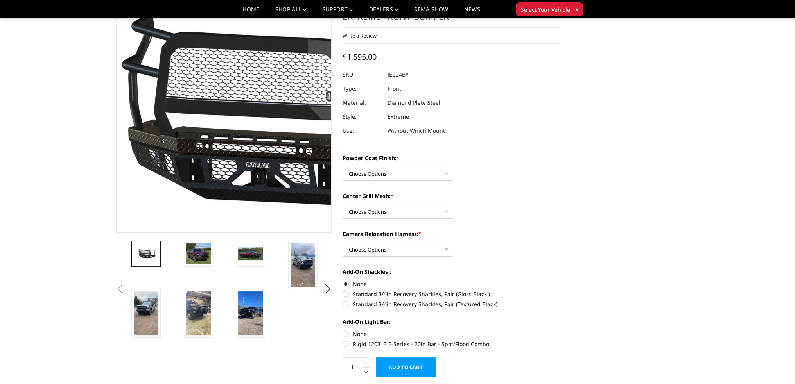
scroll to position [39, 0]
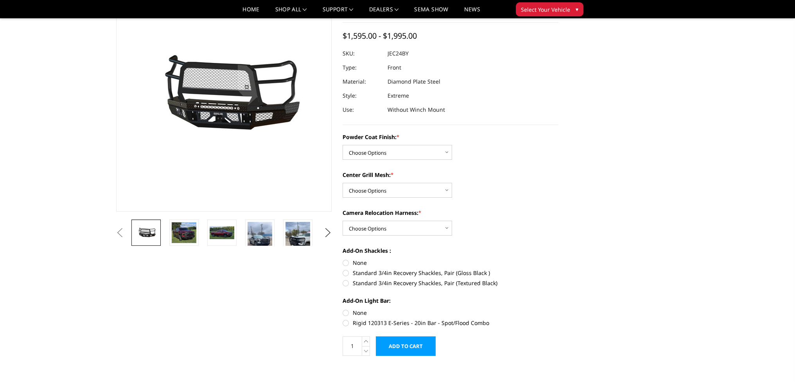
scroll to position [39, 0]
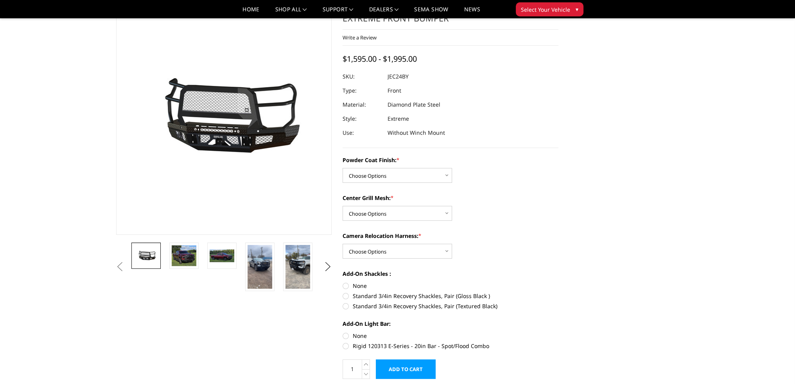
click at [401, 75] on dd "JEC24BY" at bounding box center [398, 77] width 21 height 14
drag, startPoint x: 408, startPoint y: 79, endPoint x: 390, endPoint y: 79, distance: 17.6
click at [390, 79] on dd "JEC24BY" at bounding box center [398, 77] width 21 height 14
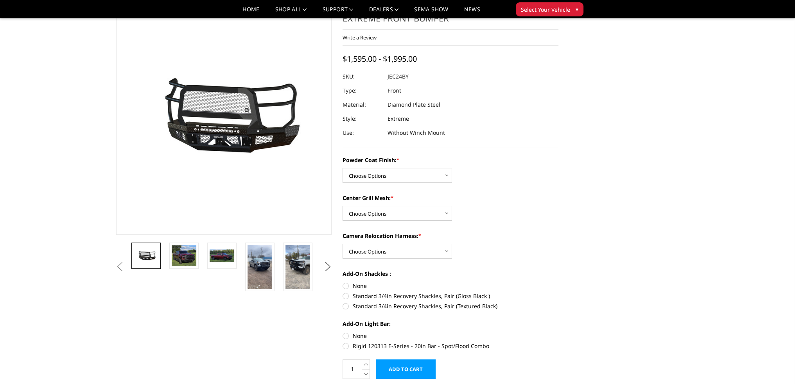
click at [391, 79] on dd "JEC24BY" at bounding box center [398, 77] width 21 height 14
click at [242, 7] on link "Home" at bounding box center [250, 12] width 17 height 11
